Goal: Task Accomplishment & Management: Manage account settings

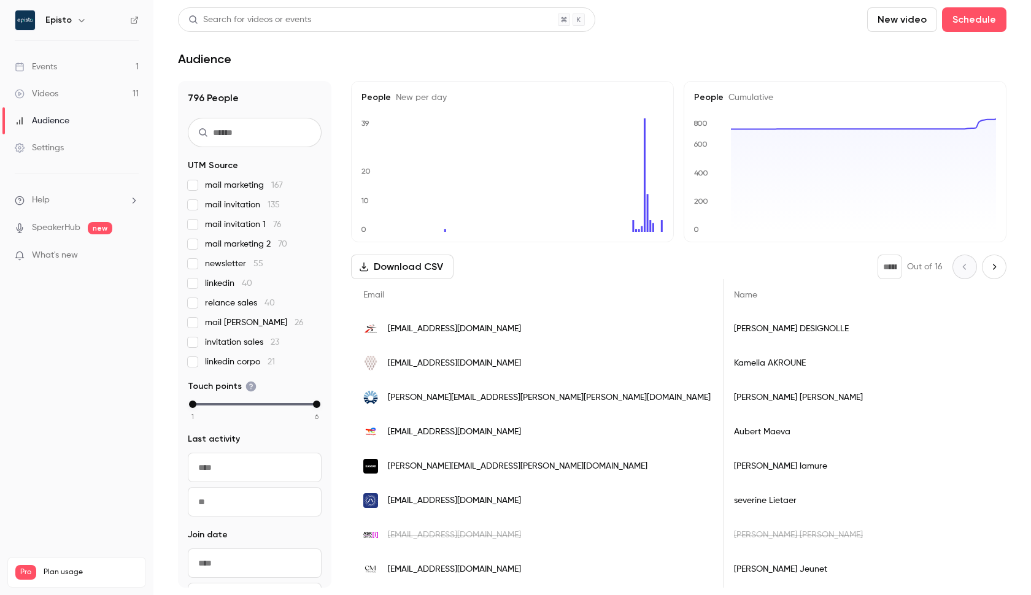
click at [411, 267] on button "Download CSV" at bounding box center [402, 267] width 102 height 25
click at [88, 61] on link "Events 1" at bounding box center [76, 66] width 153 height 27
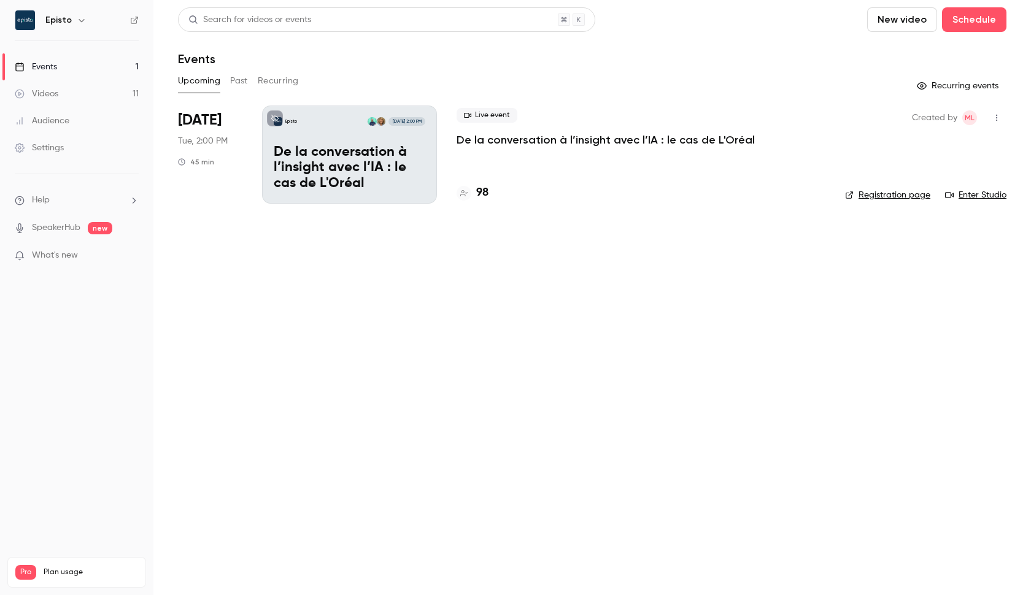
click at [357, 180] on p "De la conversation à l’insight avec l’IA : le cas de L'Oréal" at bounding box center [350, 168] width 152 height 47
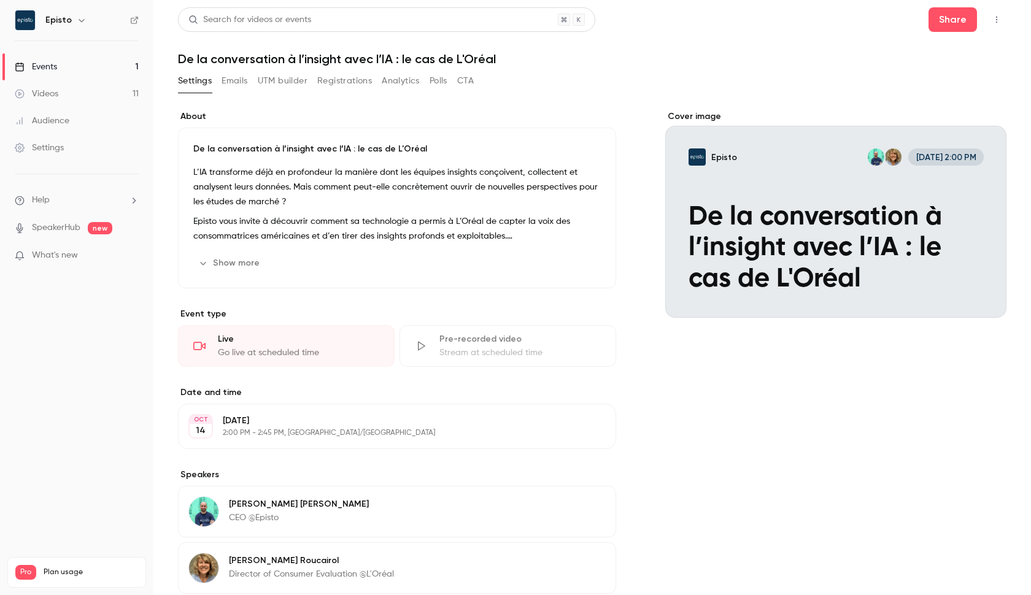
click at [243, 81] on button "Emails" at bounding box center [235, 81] width 26 height 20
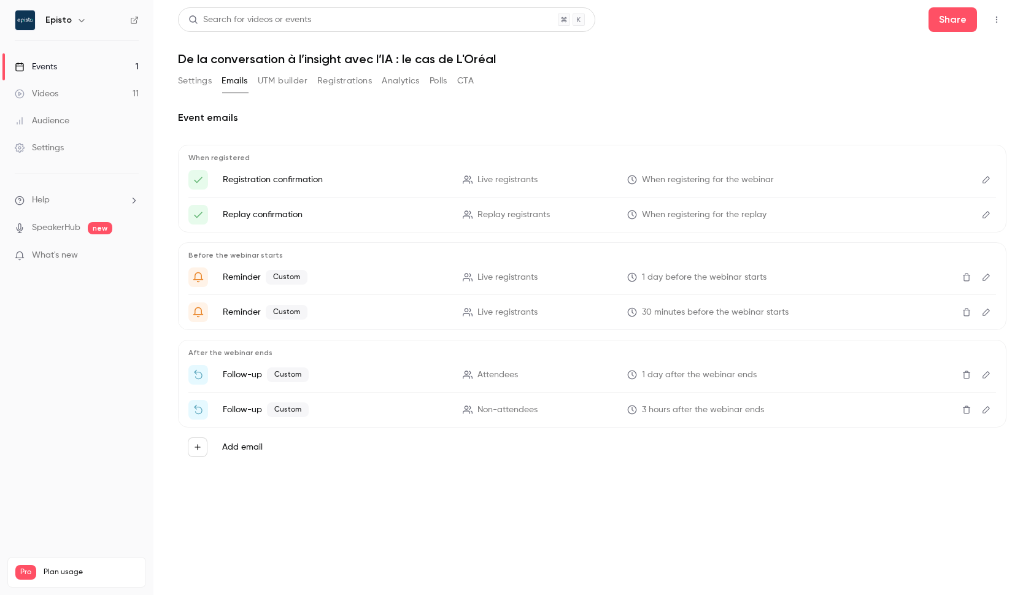
click at [269, 85] on button "UTM builder" at bounding box center [283, 81] width 50 height 20
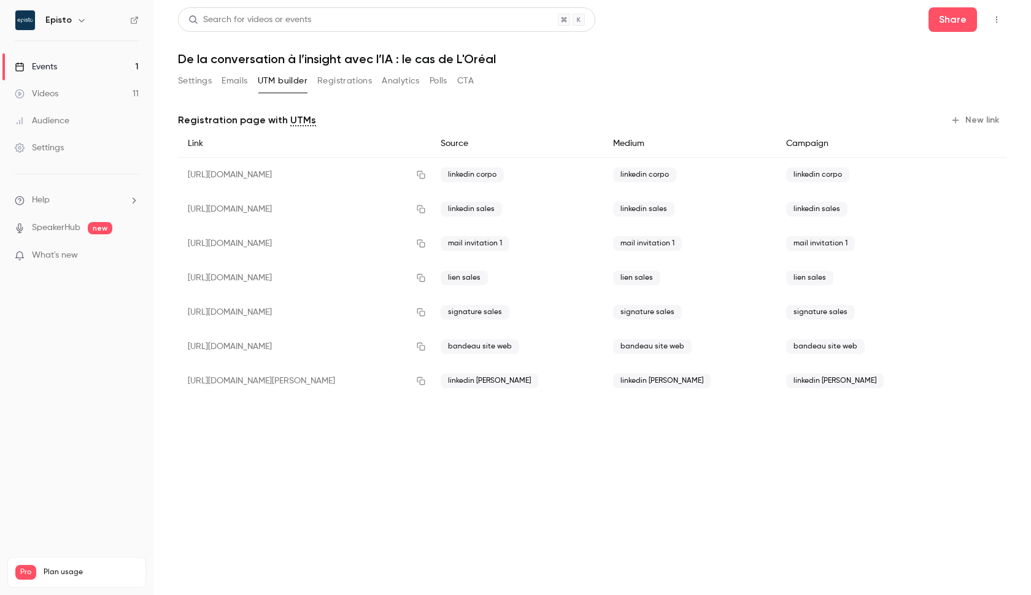
click at [330, 84] on button "Registrations" at bounding box center [344, 81] width 55 height 20
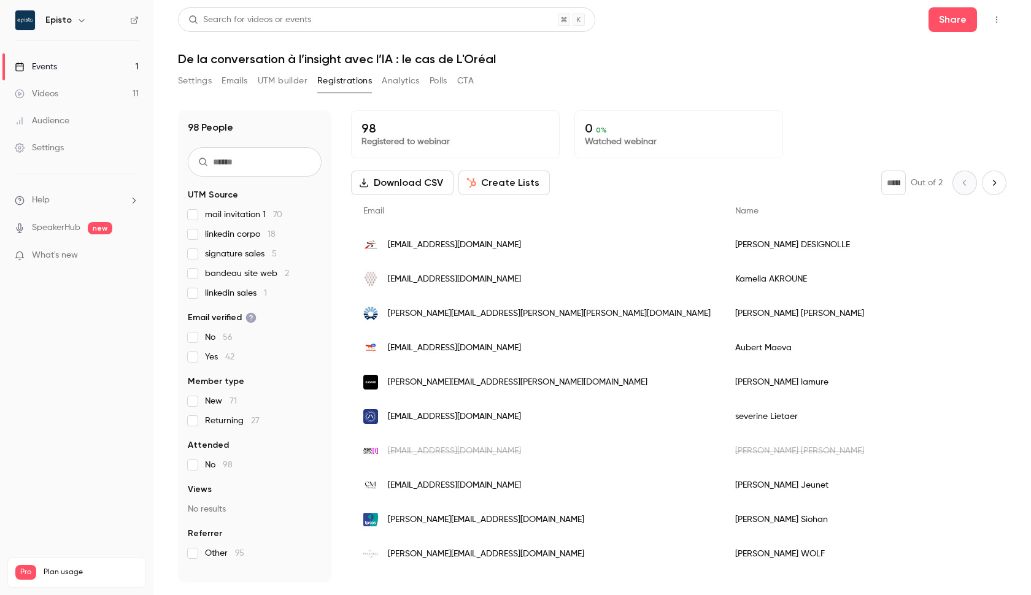
click at [344, 173] on div "98 People UTM Source mail invitation 1 70 linkedin corpo 18 signature sales 5 b…" at bounding box center [592, 346] width 829 height 473
click at [398, 185] on button "Download CSV" at bounding box center [402, 183] width 102 height 25
click at [617, 24] on div "Search for videos or events Share" at bounding box center [592, 19] width 829 height 25
click at [503, 174] on button "Create Lists" at bounding box center [503, 183] width 91 height 25
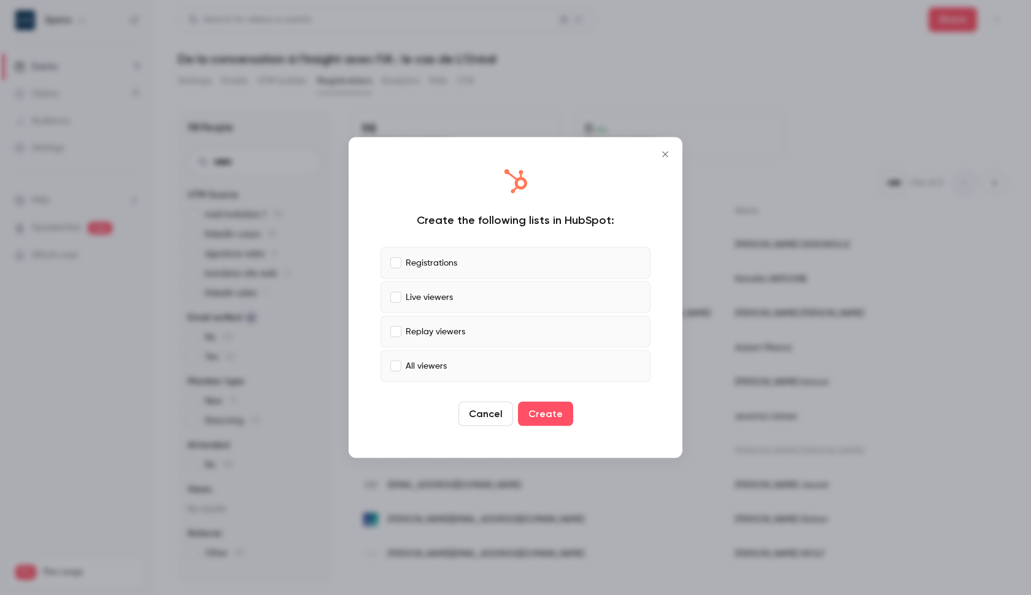
click at [664, 153] on icon "Close" at bounding box center [665, 155] width 6 height 6
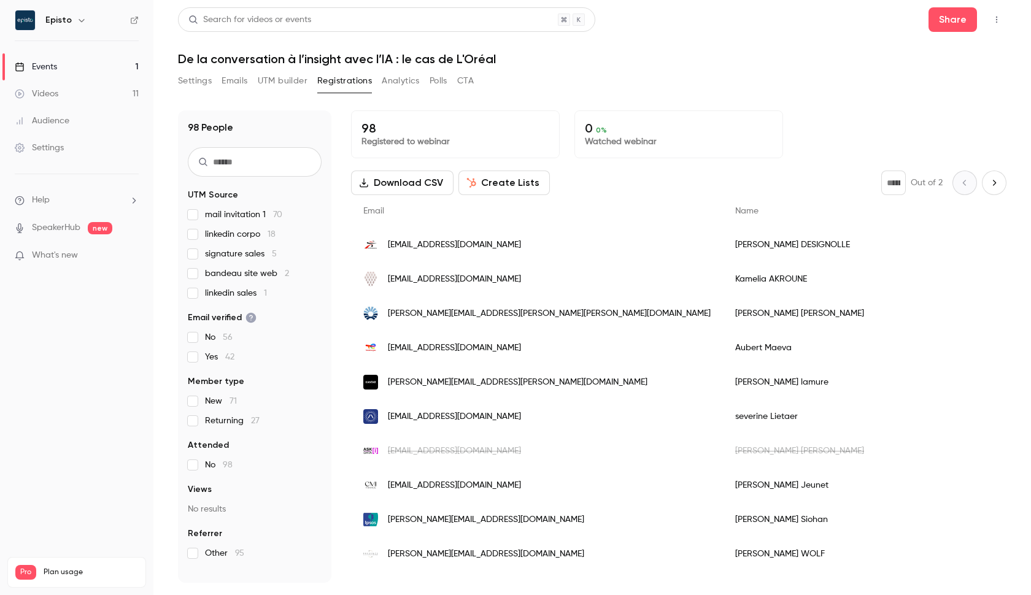
click at [513, 184] on button "Create Lists" at bounding box center [503, 183] width 91 height 25
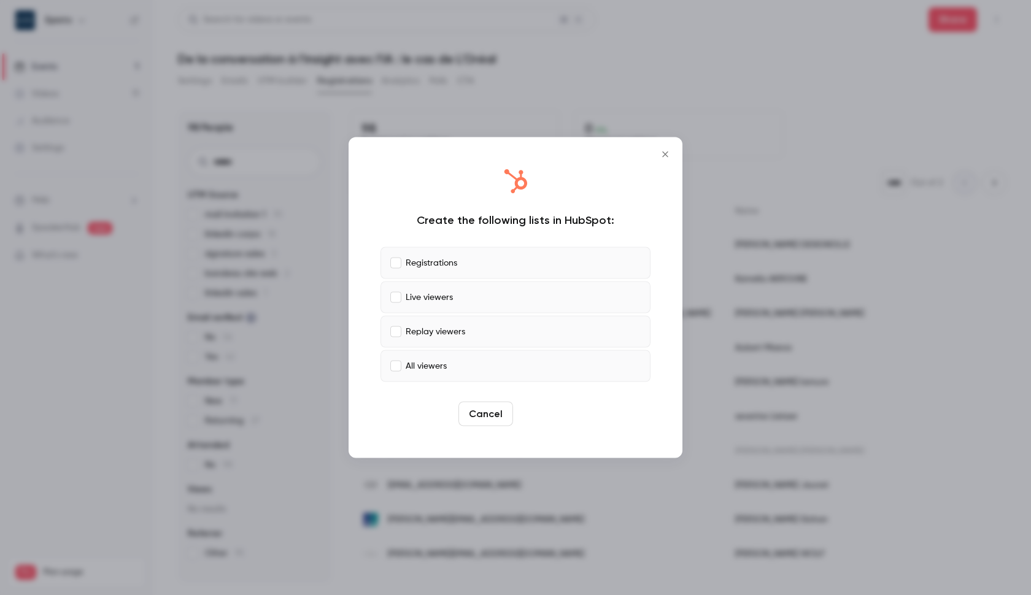
click at [537, 415] on button "Create" at bounding box center [545, 414] width 55 height 25
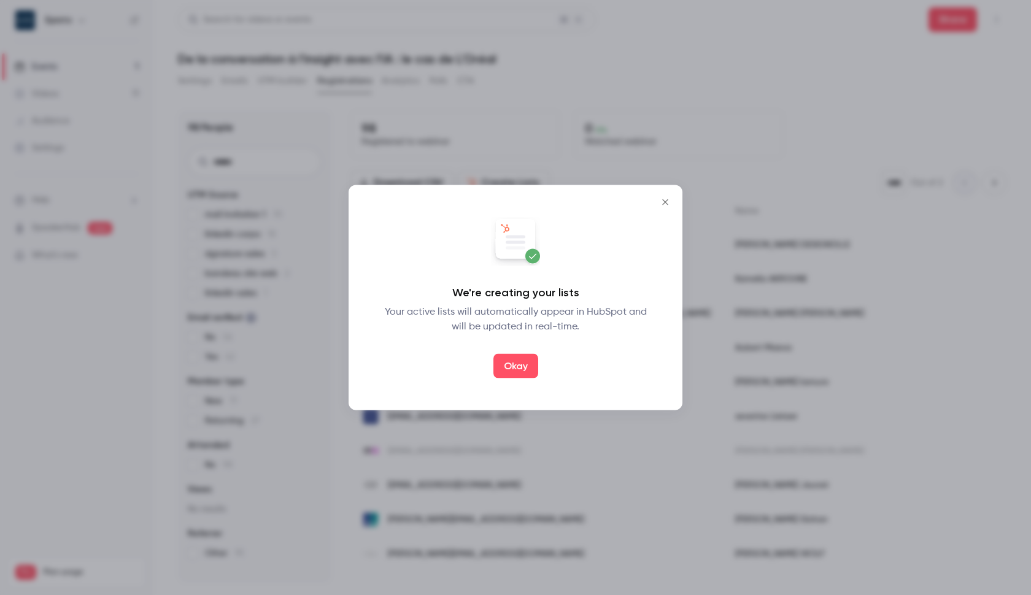
click at [661, 204] on icon "Close" at bounding box center [665, 203] width 15 height 10
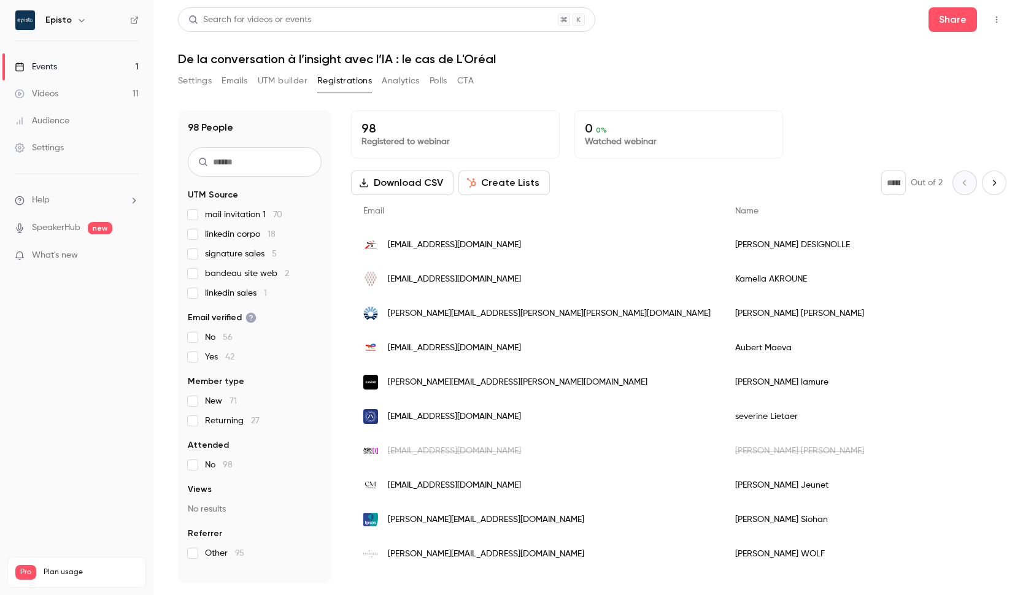
click at [511, 185] on button "Create Lists" at bounding box center [503, 183] width 91 height 25
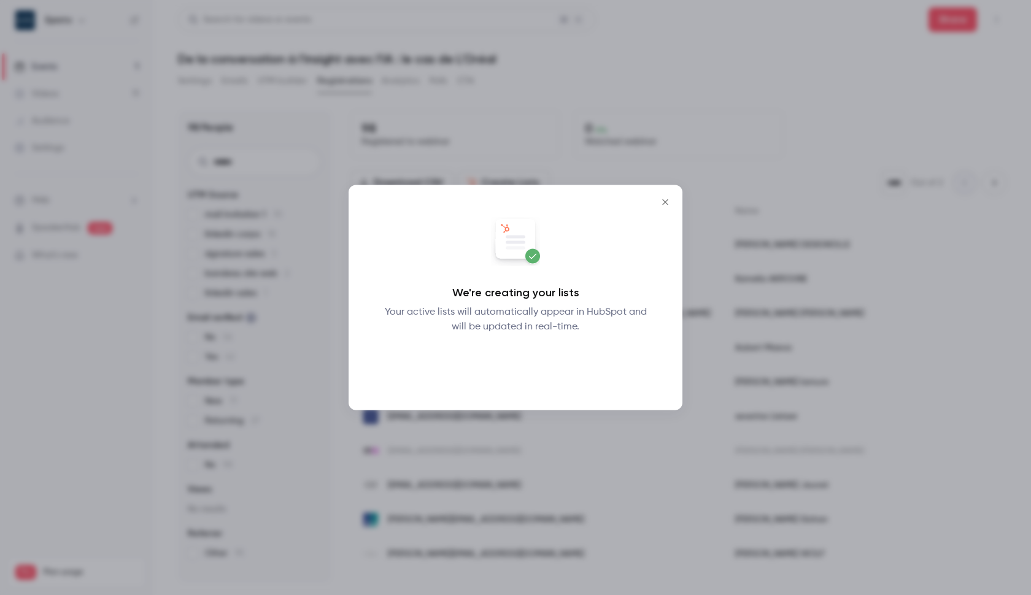
click at [512, 376] on button "Okay" at bounding box center [515, 366] width 45 height 25
